Goal: Task Accomplishment & Management: Manage account settings

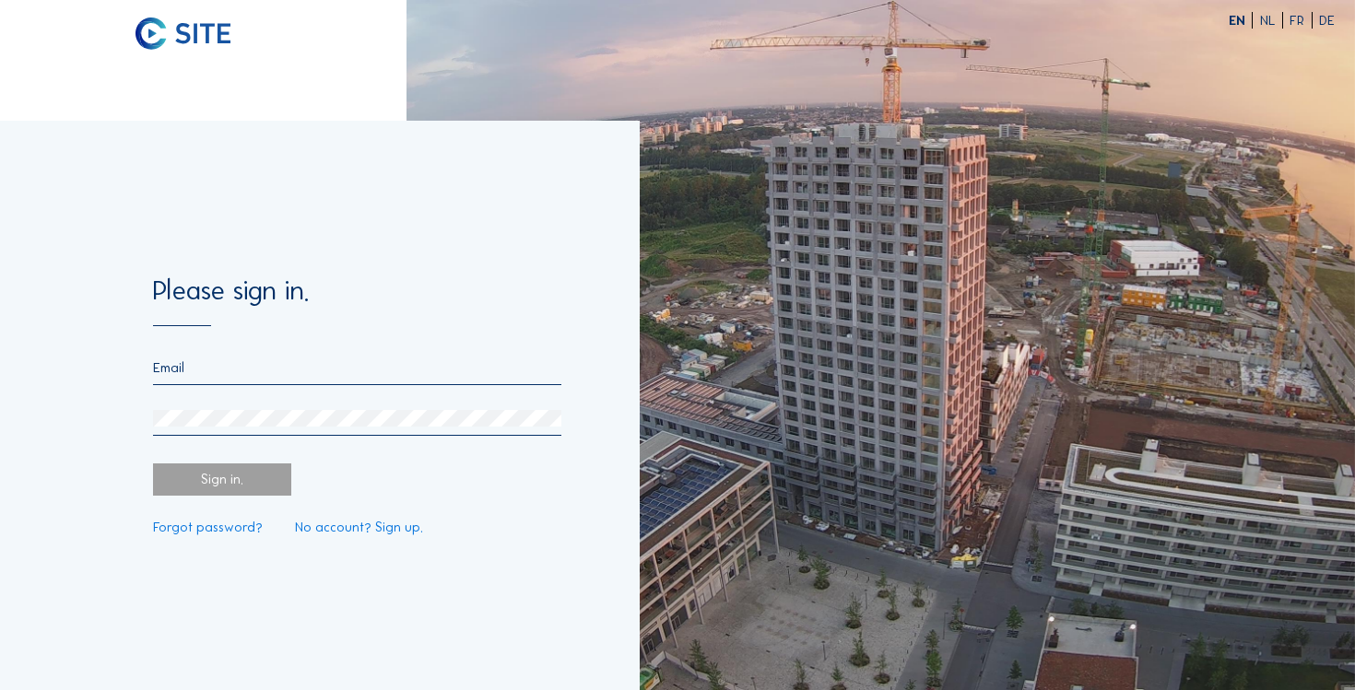
click at [269, 362] on input "email" at bounding box center [357, 367] width 408 height 17
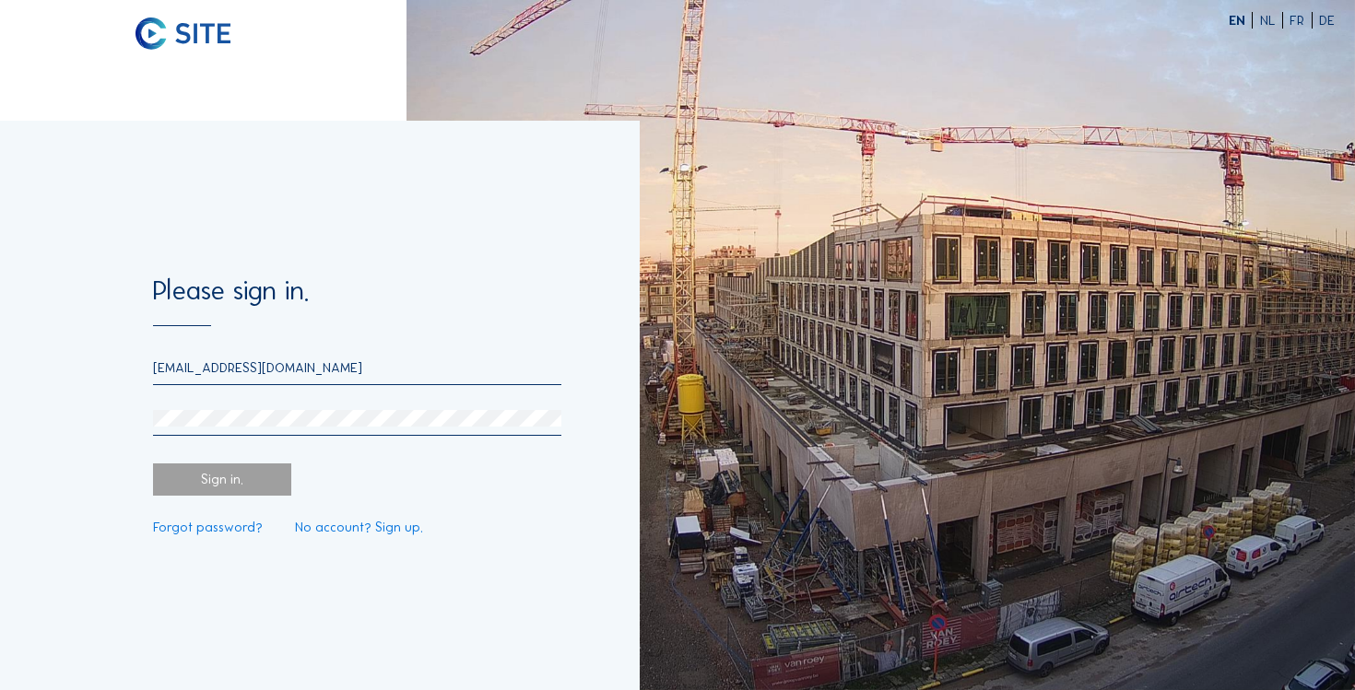
click at [252, 434] on div at bounding box center [357, 423] width 408 height 26
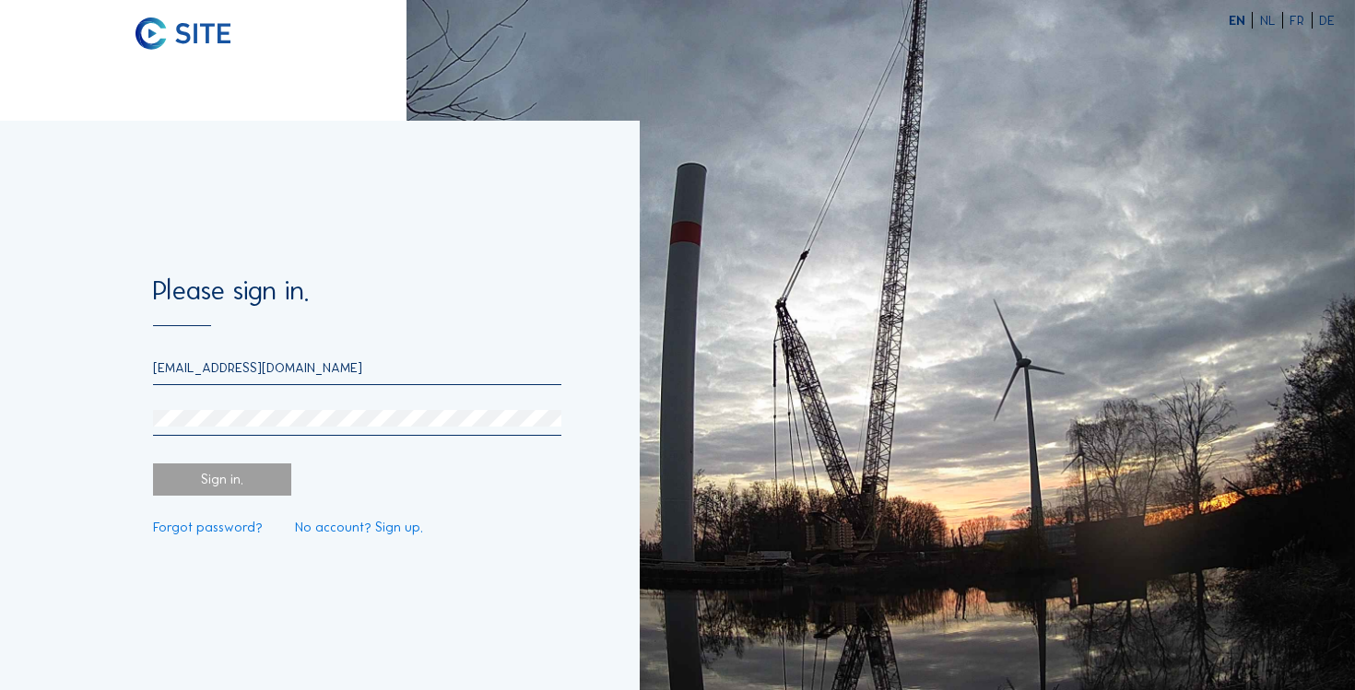
click at [270, 426] on div at bounding box center [357, 423] width 408 height 26
click at [298, 383] on div "[EMAIL_ADDRESS][DOMAIN_NAME]" at bounding box center [357, 372] width 408 height 26
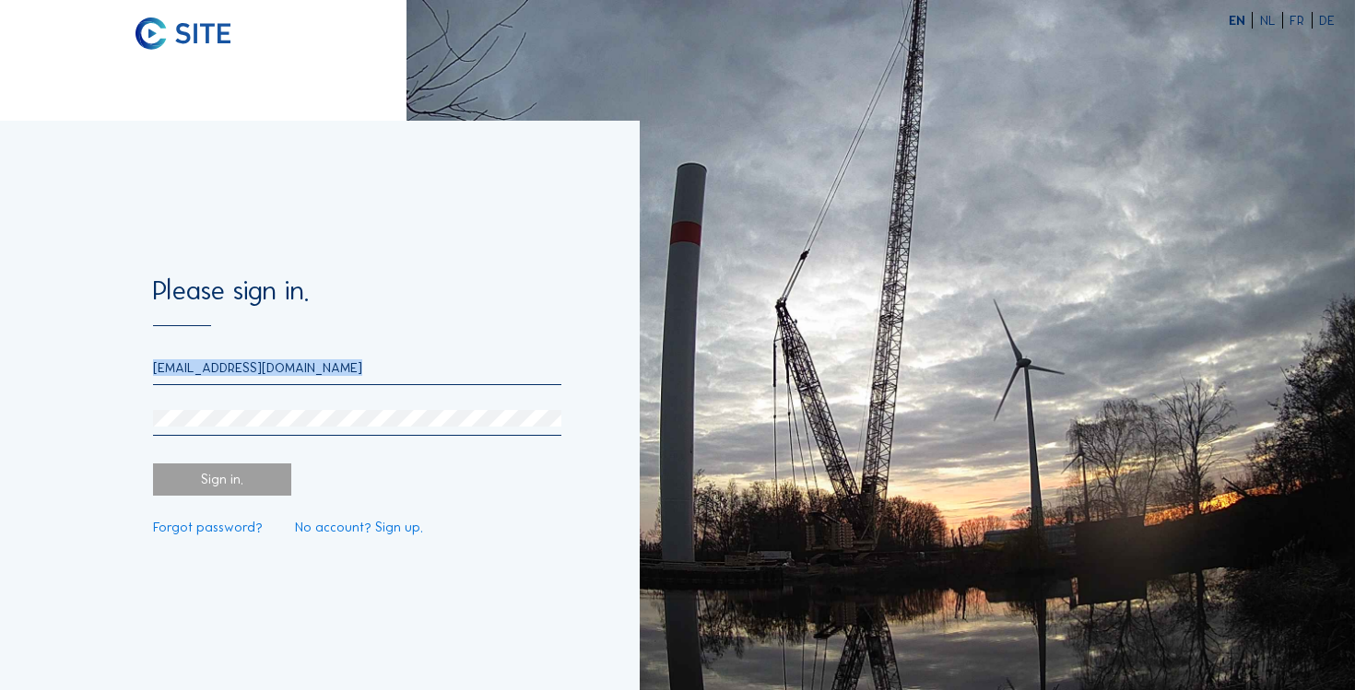
click at [298, 383] on div "[EMAIL_ADDRESS][DOMAIN_NAME]" at bounding box center [357, 372] width 408 height 26
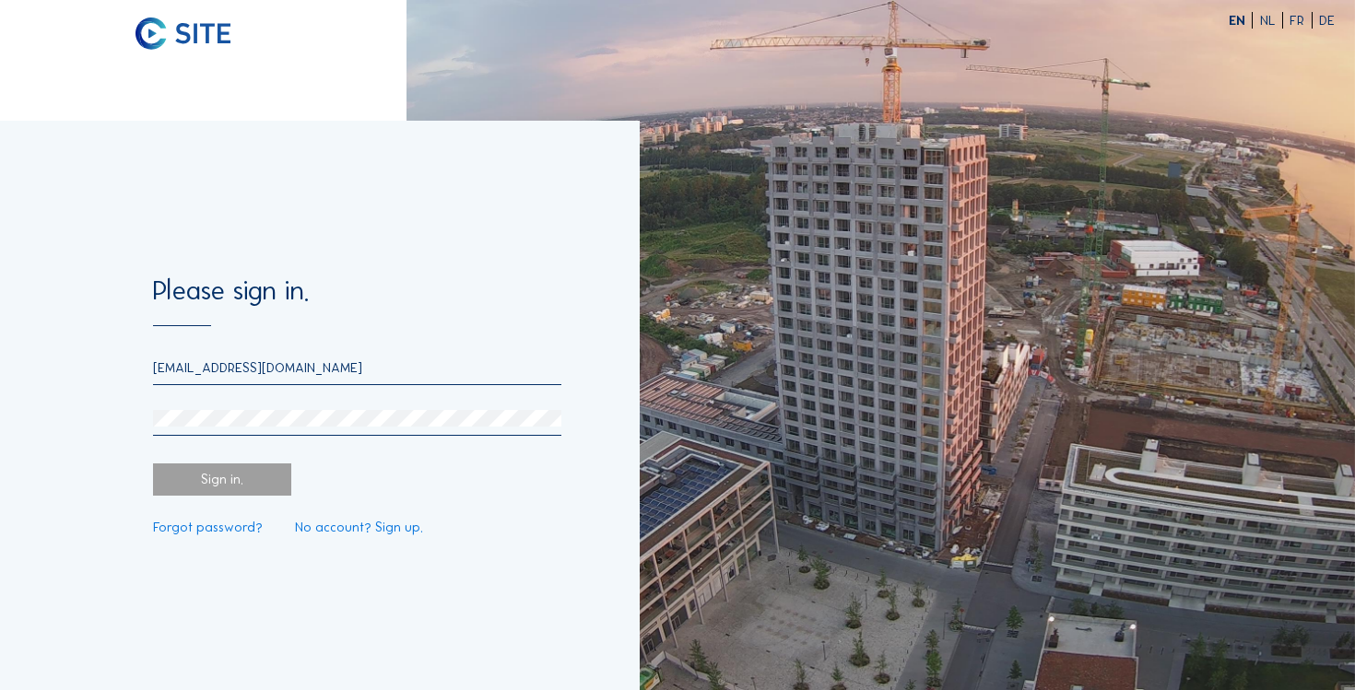
click at [306, 357] on form "Please sign in. [EMAIL_ADDRESS][DOMAIN_NAME] Sign in. Forgot password? No accou…" at bounding box center [357, 405] width 408 height 256
click at [309, 368] on input "[EMAIL_ADDRESS][DOMAIN_NAME]" at bounding box center [357, 367] width 408 height 17
type input "h"
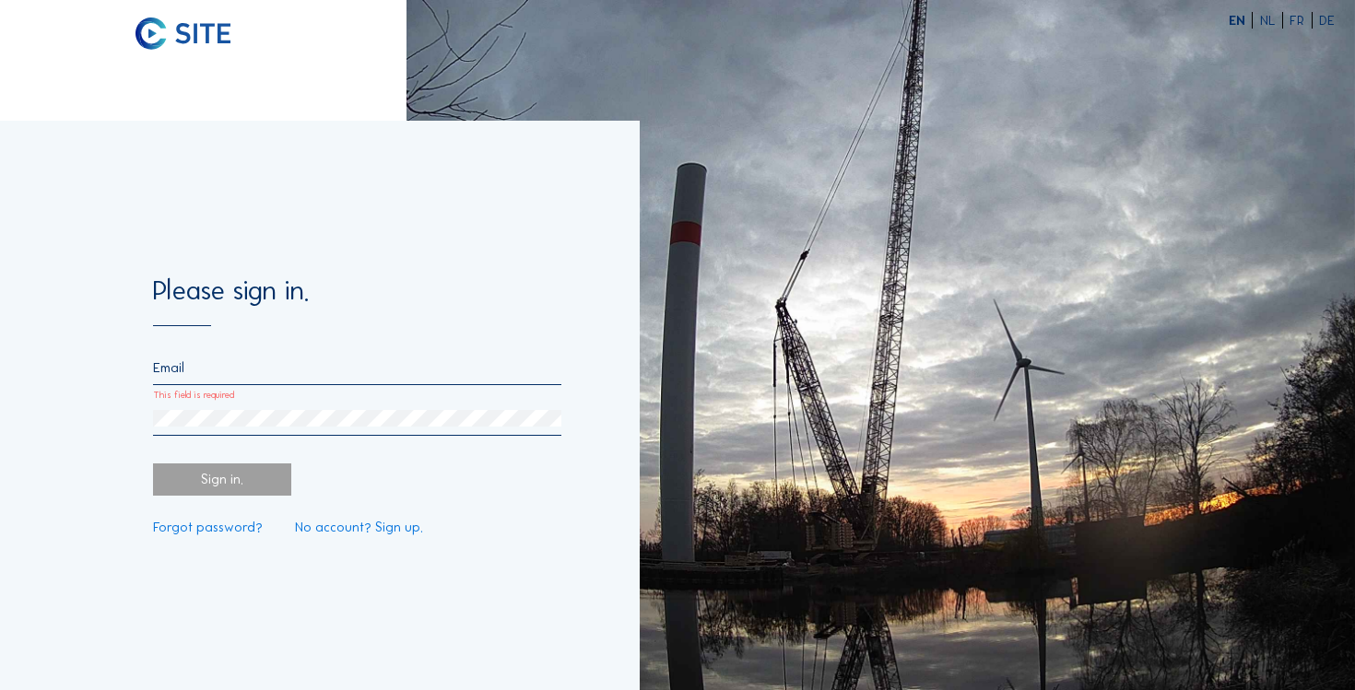
click at [225, 370] on input "This field is required" at bounding box center [357, 367] width 408 height 17
type input "[EMAIL_ADDRESS][DOMAIN_NAME]"
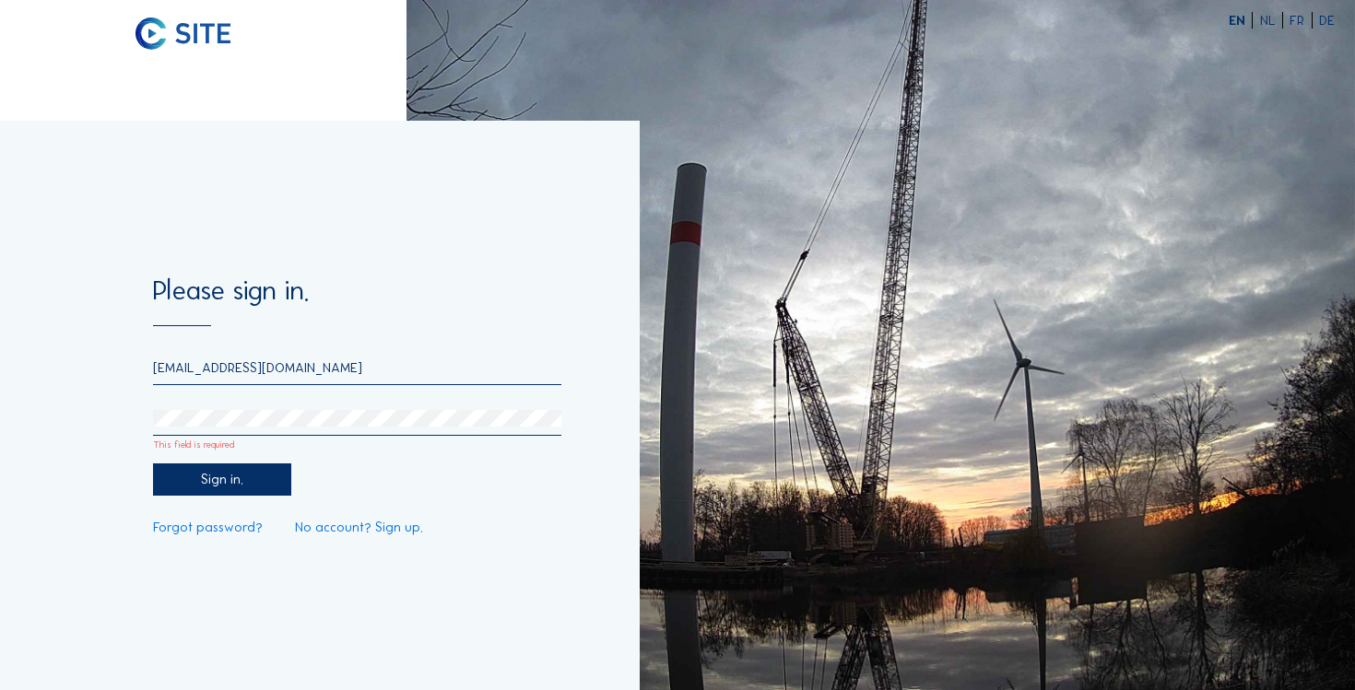
click at [235, 529] on link "Forgot password?" at bounding box center [208, 528] width 110 height 14
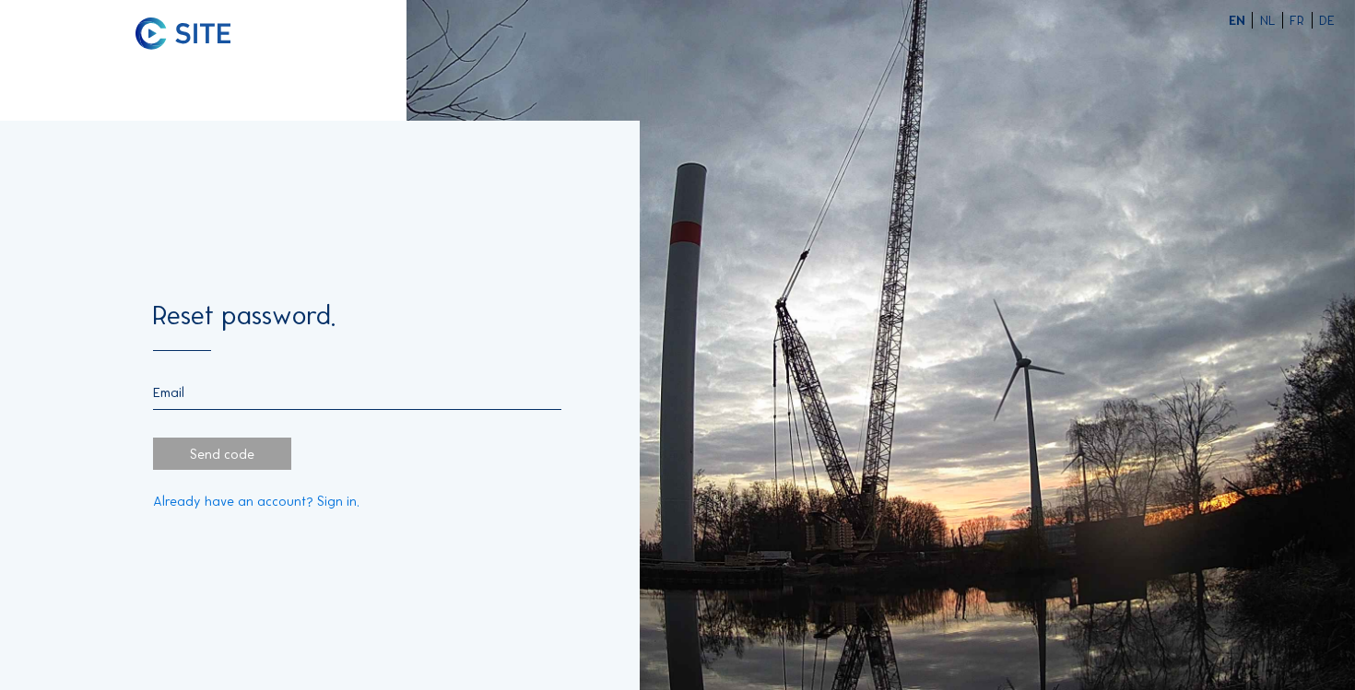
click at [241, 391] on input "email" at bounding box center [357, 392] width 408 height 17
type input "[EMAIL_ADDRESS][DOMAIN_NAME]"
click at [263, 473] on form "Reset password. [EMAIL_ADDRESS][DOMAIN_NAME] Send code Already have an account?…" at bounding box center [357, 405] width 408 height 206
click at [269, 452] on div "Send code" at bounding box center [222, 454] width 138 height 32
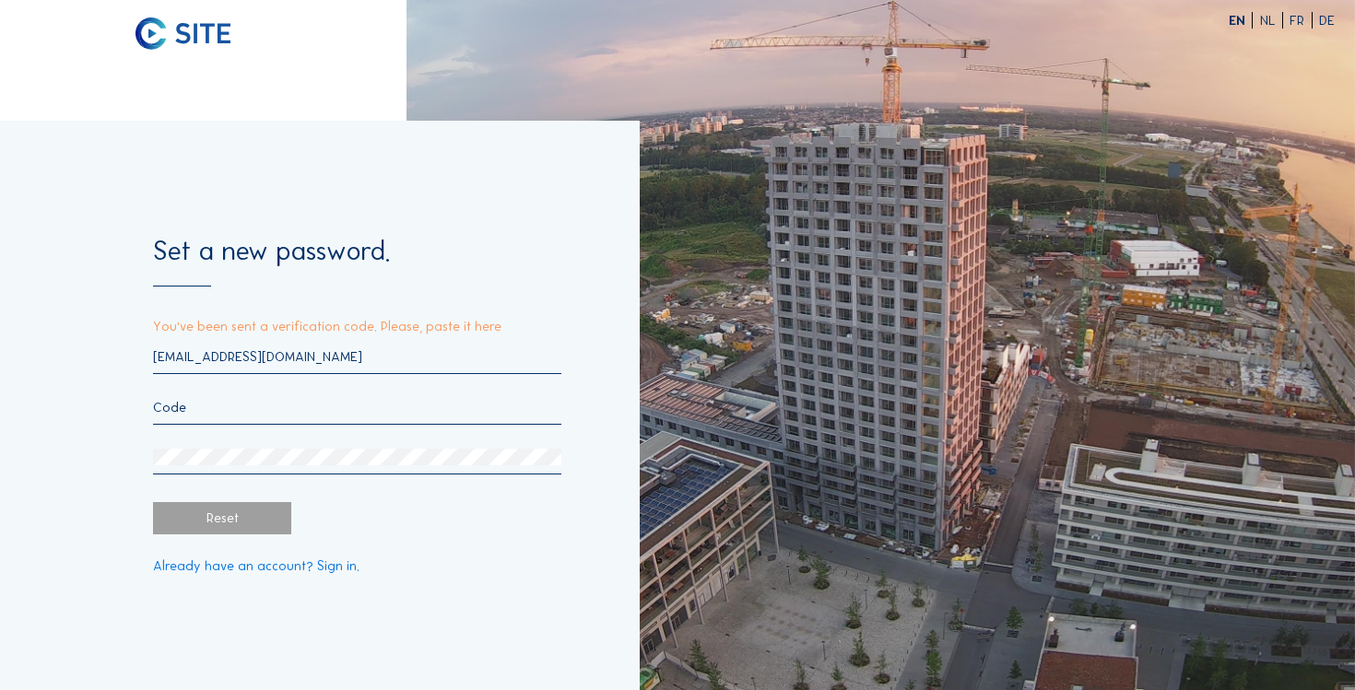
click at [284, 409] on input "text" at bounding box center [357, 407] width 408 height 17
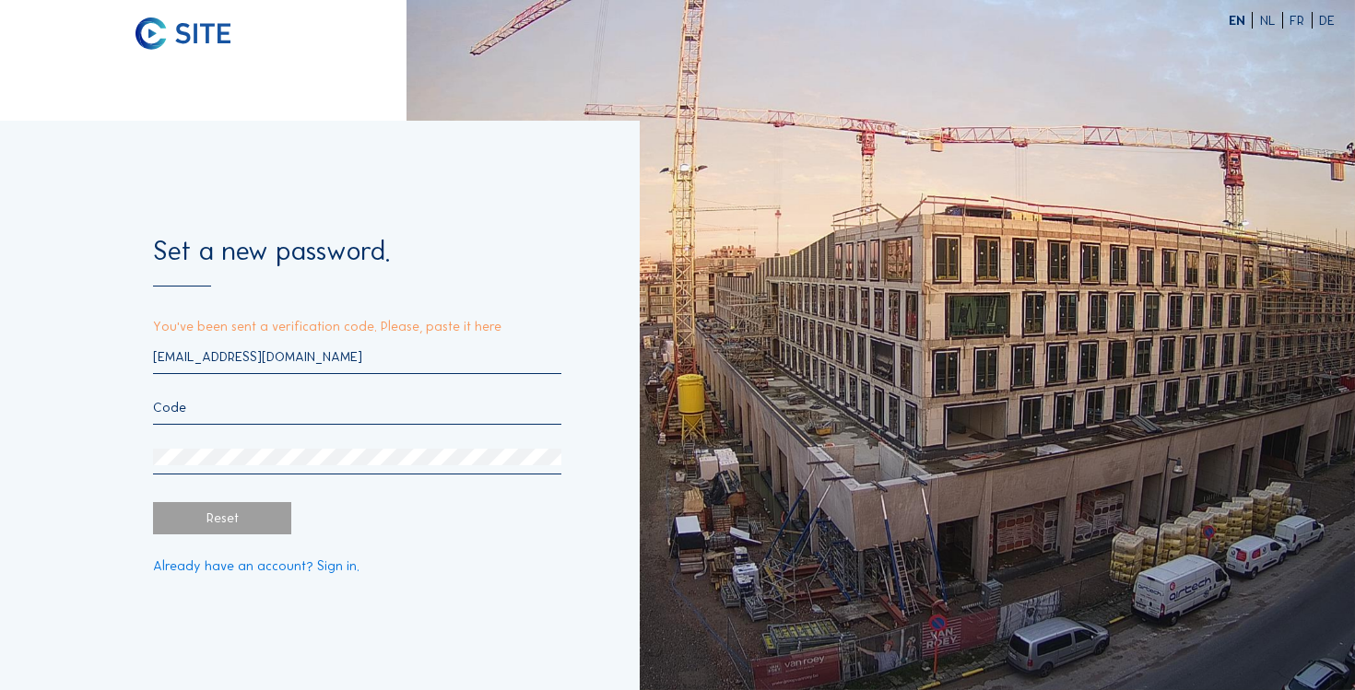
paste input "753554"
type input "753554"
click at [239, 446] on div "[EMAIL_ADDRESS][DOMAIN_NAME] 753554" at bounding box center [357, 411] width 408 height 126
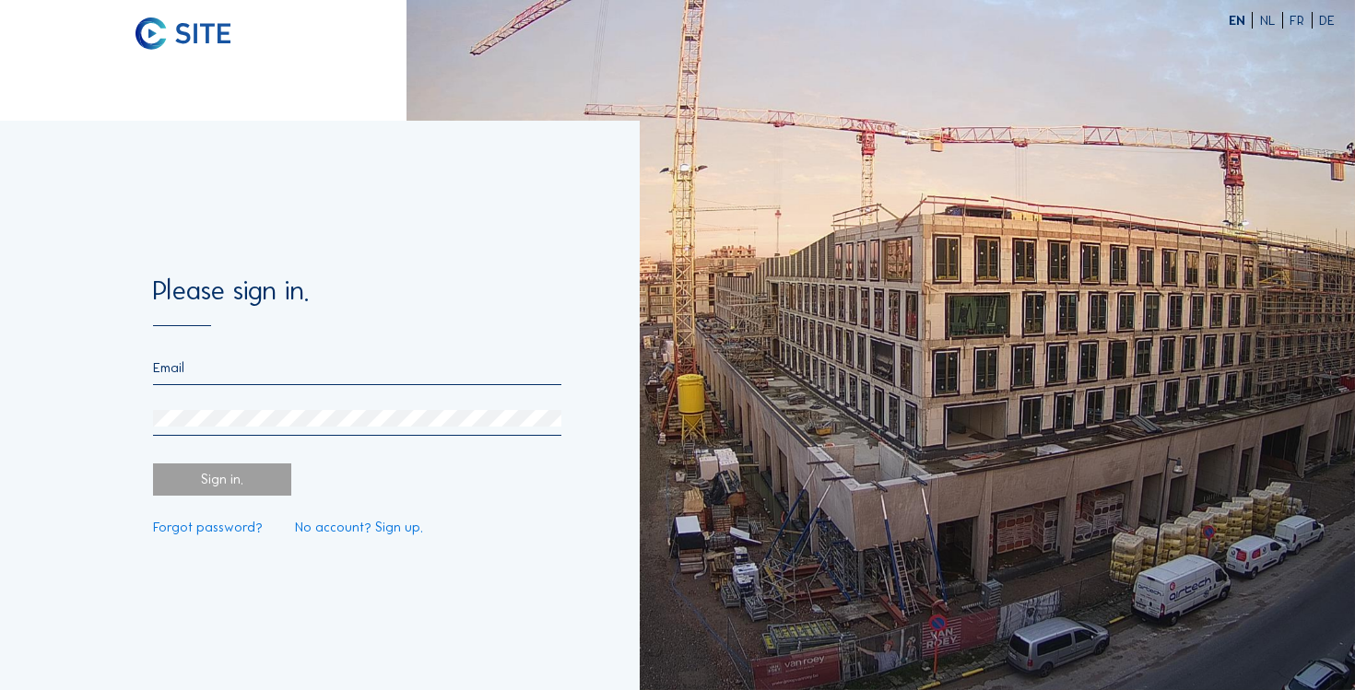
click at [226, 380] on div at bounding box center [357, 372] width 408 height 26
click at [227, 375] on input "email" at bounding box center [357, 367] width 408 height 17
type input "[EMAIL_ADDRESS][DOMAIN_NAME]"
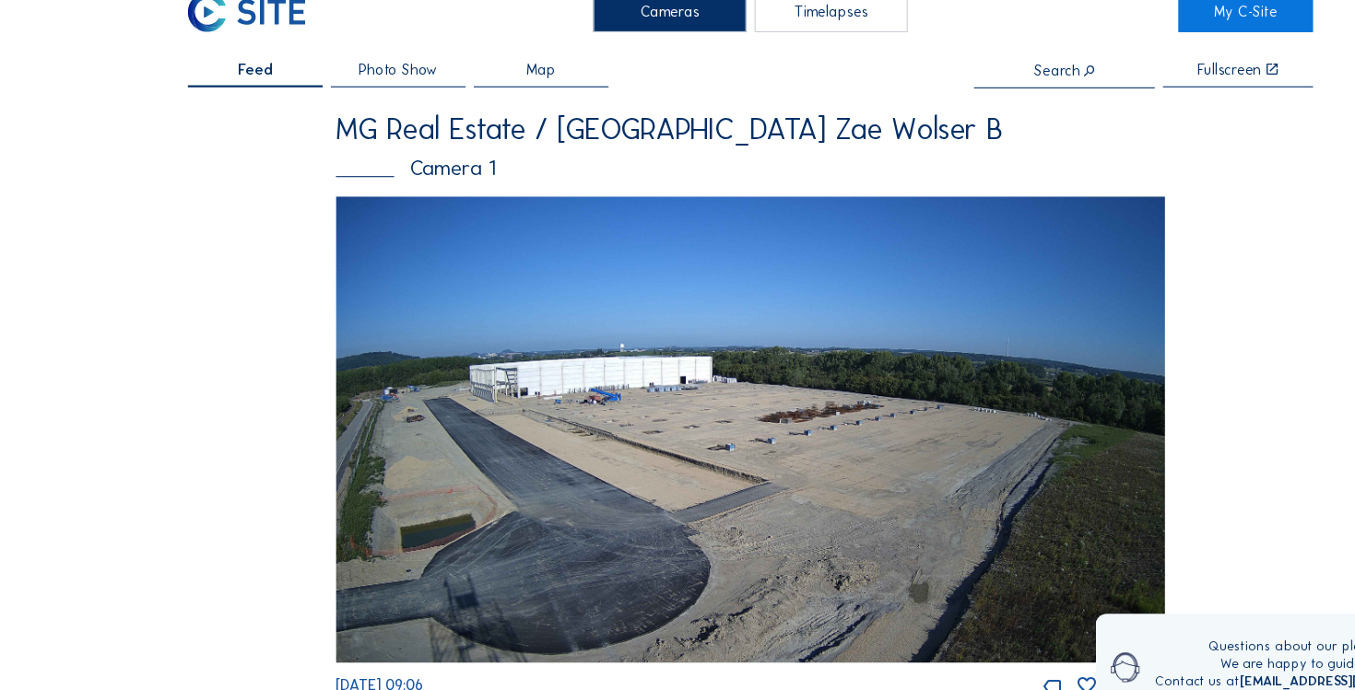
click at [585, 54] on div "Cameras" at bounding box center [604, 50] width 138 height 36
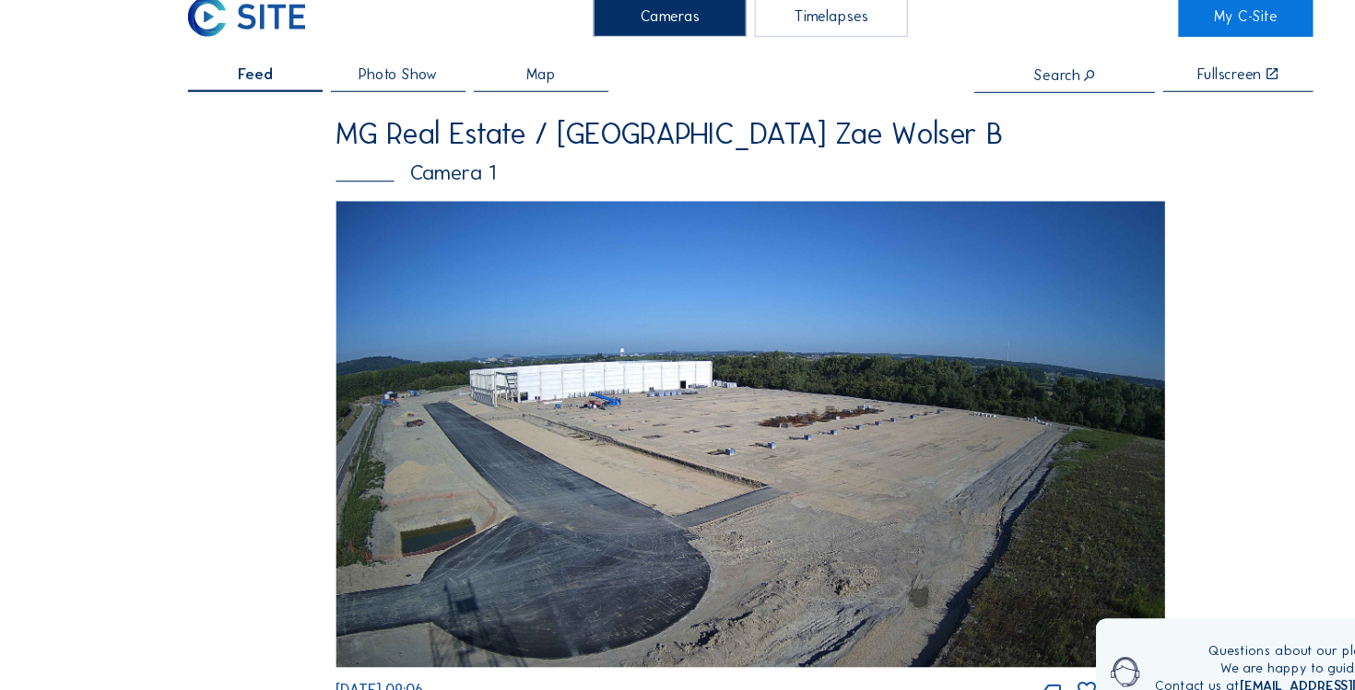
click at [597, 51] on div "Cameras" at bounding box center [604, 50] width 138 height 36
click at [283, 101] on div "Feed" at bounding box center [231, 107] width 122 height 22
click at [335, 102] on span "Photo Show" at bounding box center [358, 103] width 71 height 14
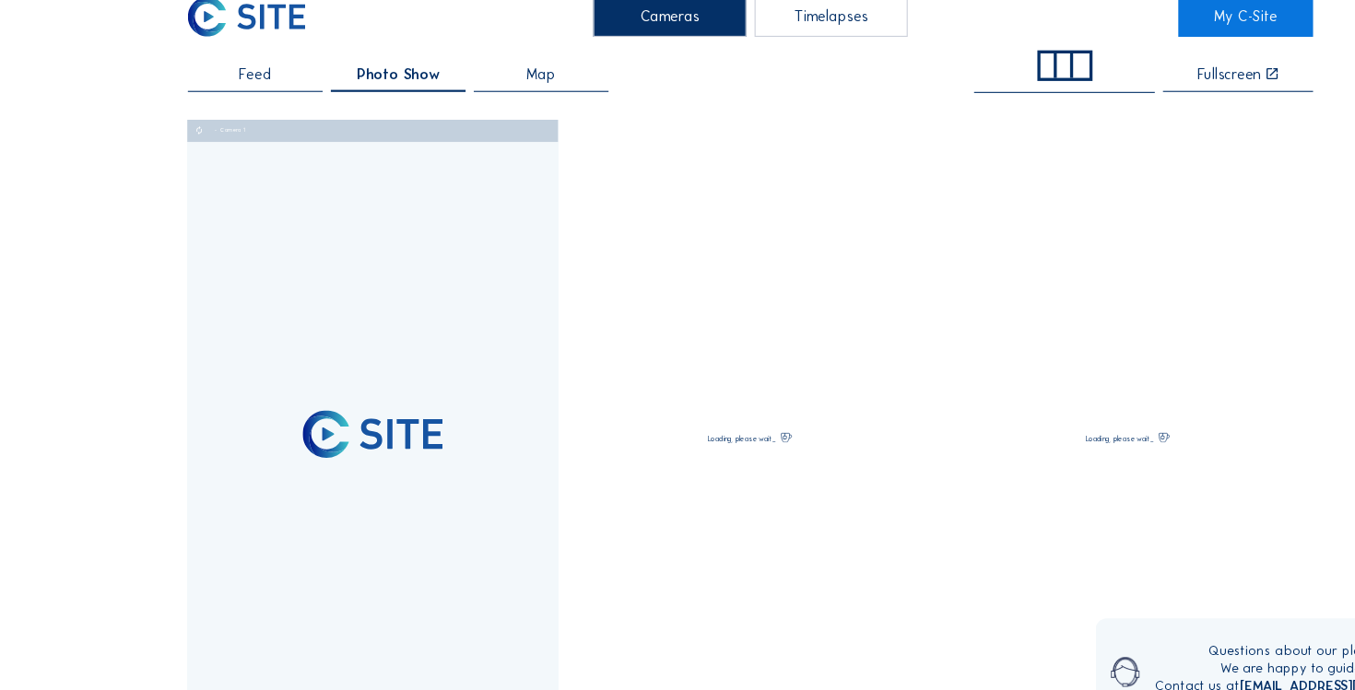
click at [262, 110] on div "Feed" at bounding box center [231, 107] width 122 height 22
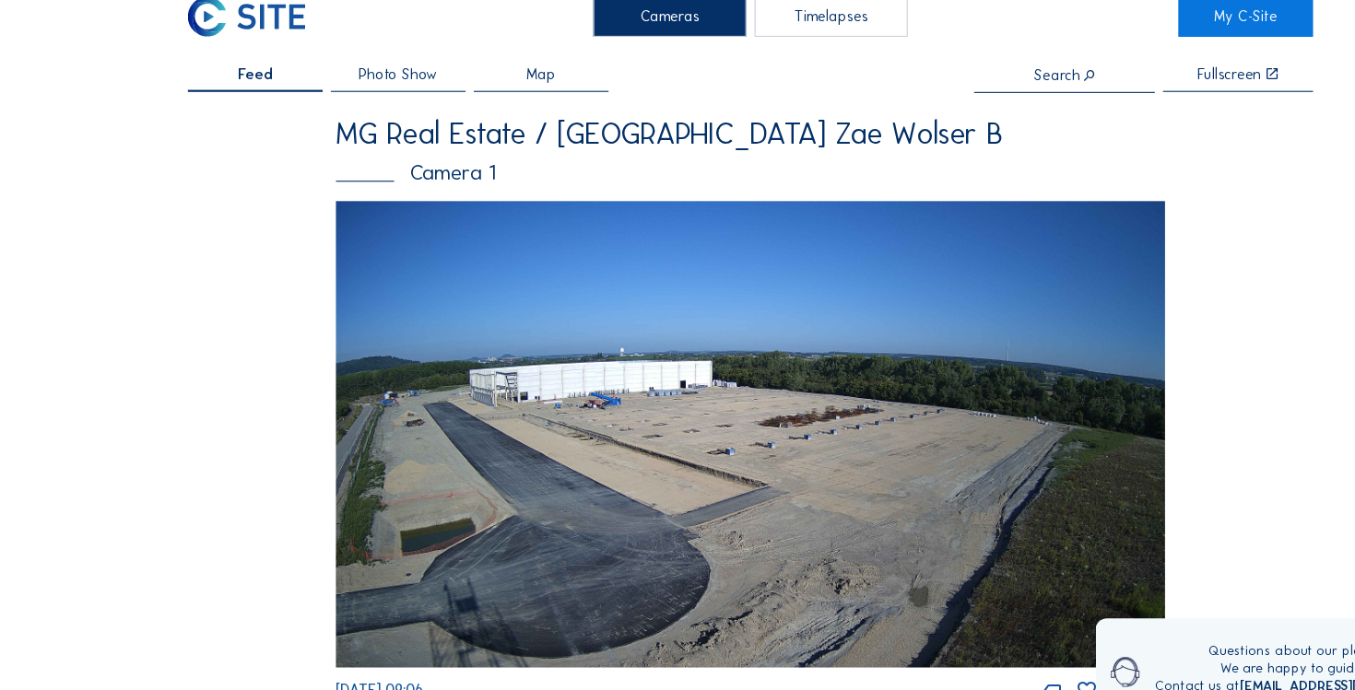
click at [505, 325] on img at bounding box center [677, 427] width 749 height 421
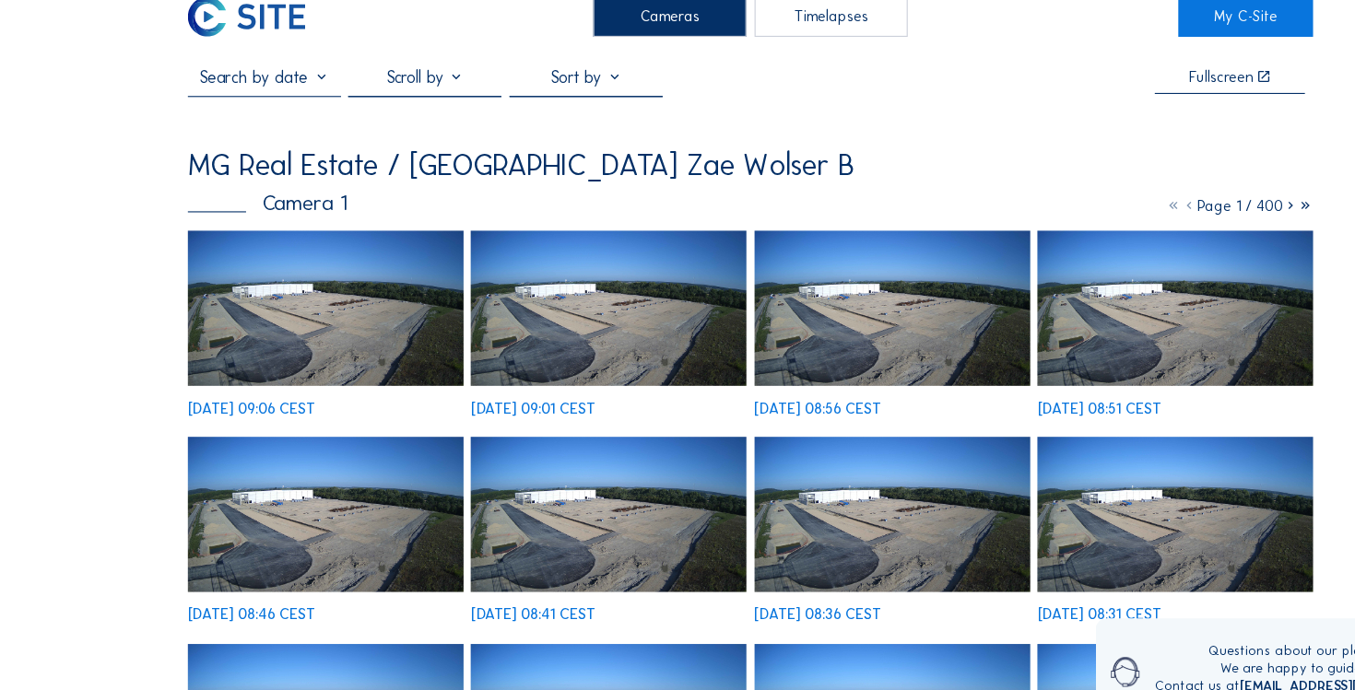
click at [1165, 225] on icon at bounding box center [1164, 221] width 14 height 17
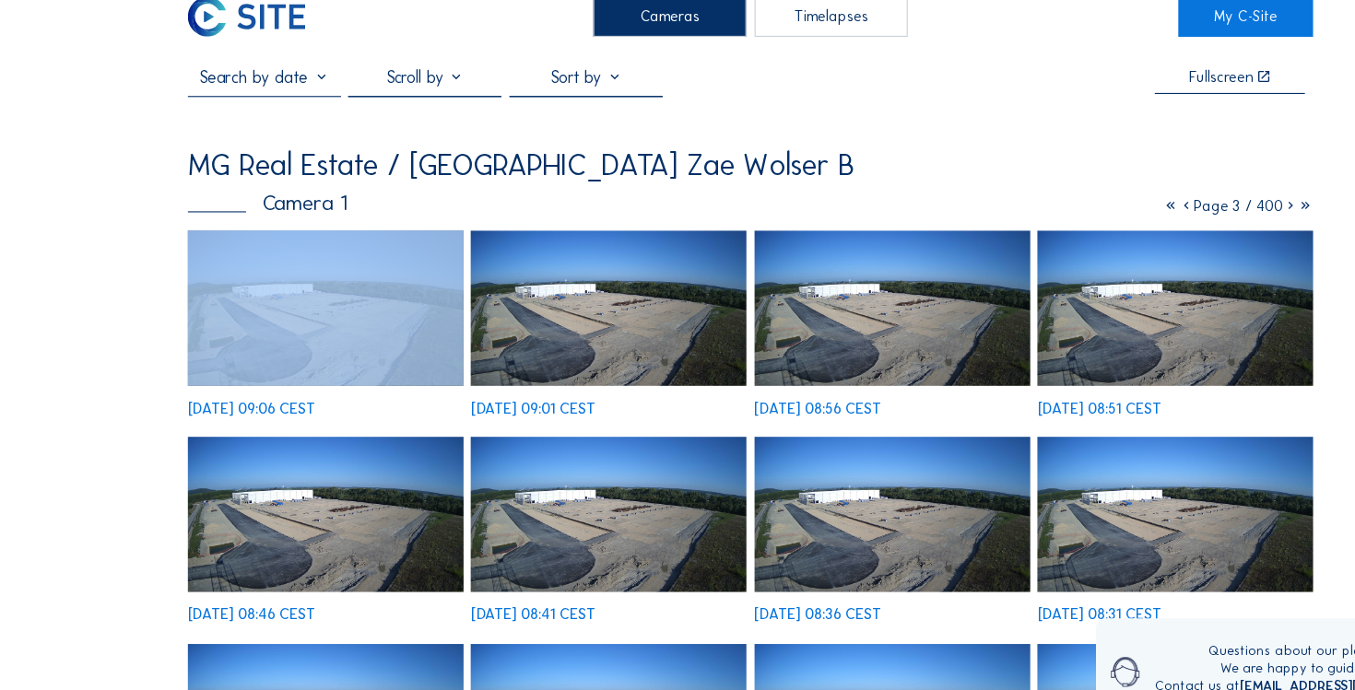
click at [1165, 225] on icon at bounding box center [1164, 221] width 14 height 17
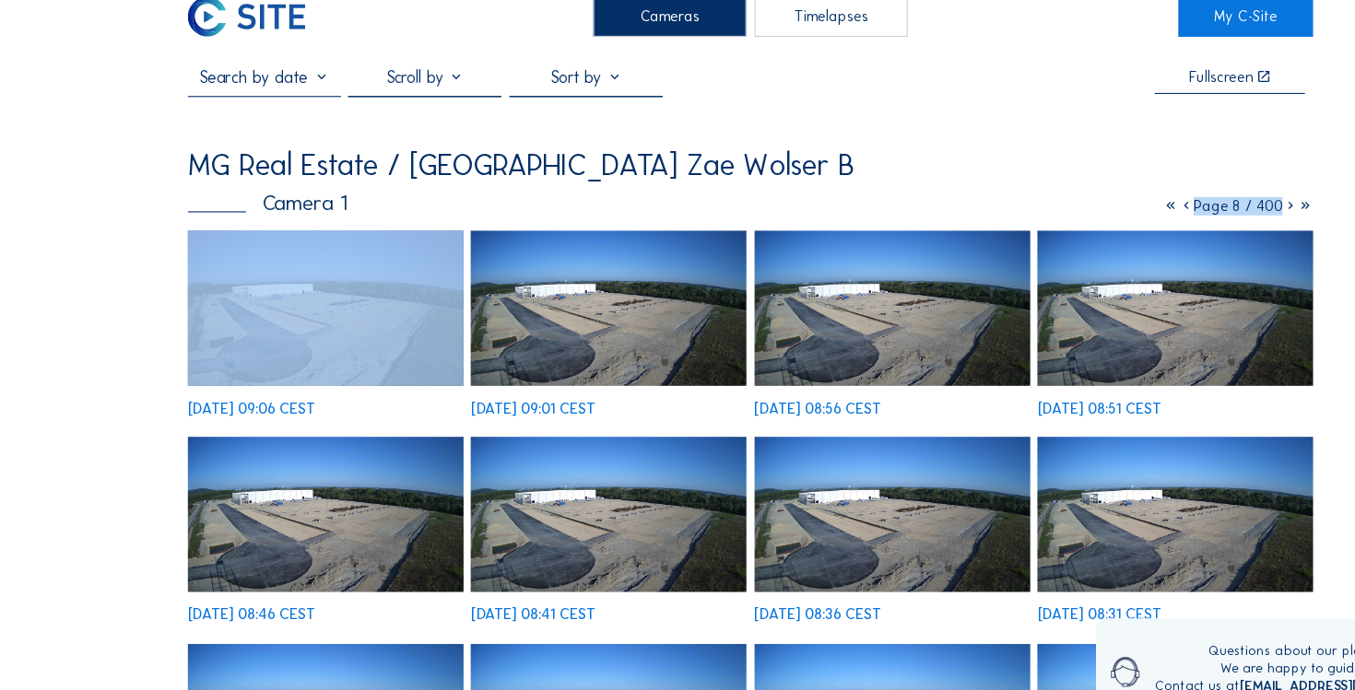
click at [1165, 225] on icon at bounding box center [1164, 221] width 14 height 17
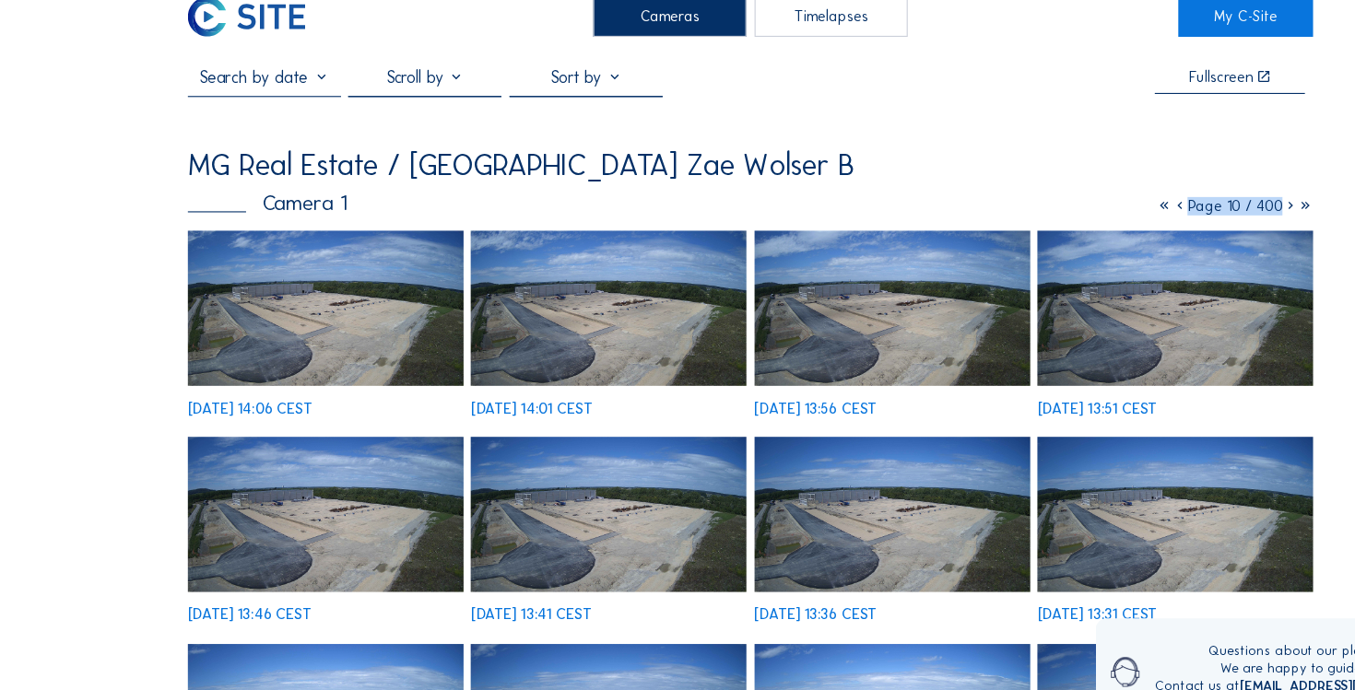
click at [241, 307] on img at bounding box center [294, 313] width 249 height 140
